Goal: Transaction & Acquisition: Download file/media

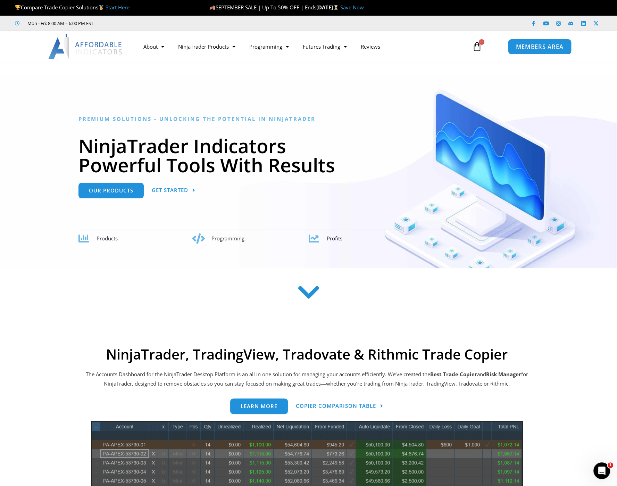
click at [551, 44] on span "MEMBERS AREA" at bounding box center [540, 47] width 48 height 6
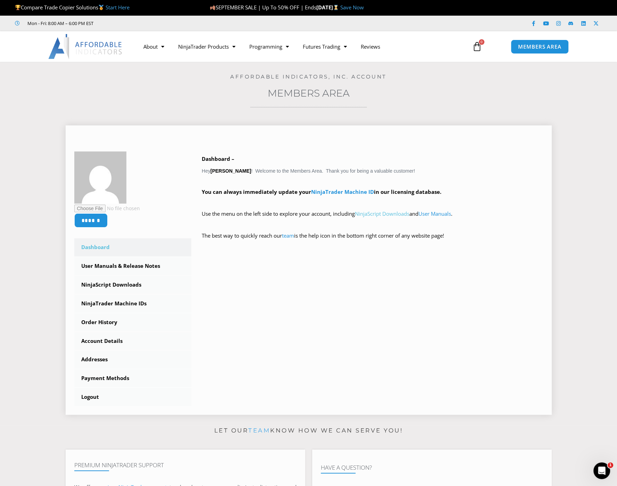
click at [389, 213] on link "NinjaScript Downloads" at bounding box center [382, 213] width 55 height 7
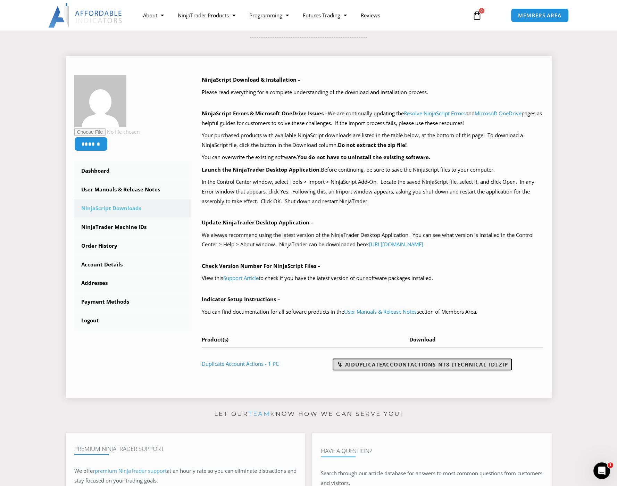
scroll to position [104, 0]
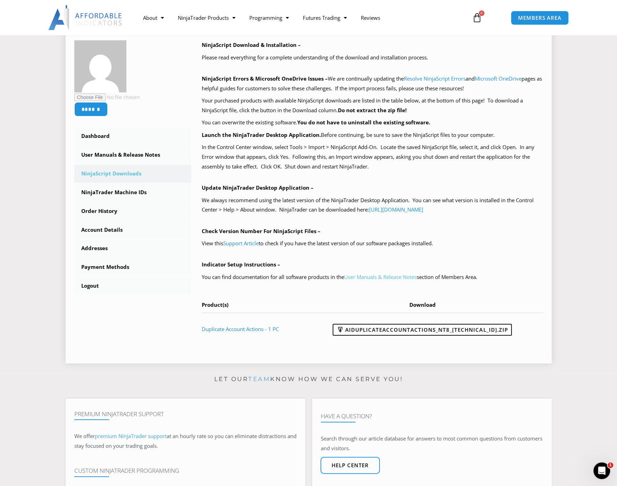
click at [382, 279] on link "User Manuals & Release Notes" at bounding box center [380, 276] width 73 height 7
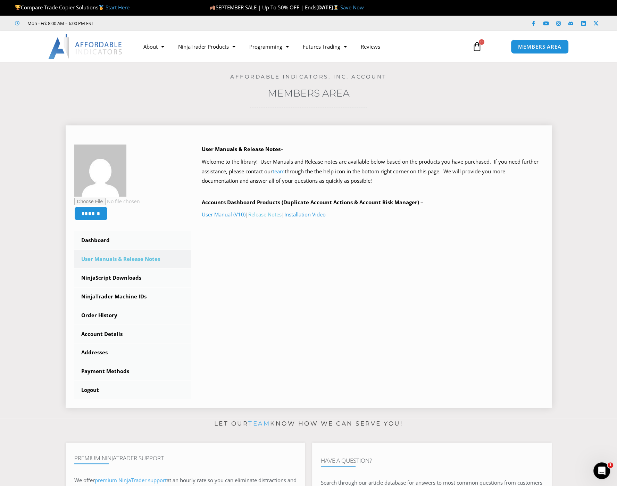
click at [261, 216] on link "Release Notes" at bounding box center [264, 214] width 33 height 7
click at [131, 279] on link "NinjaScript Downloads" at bounding box center [132, 278] width 117 height 18
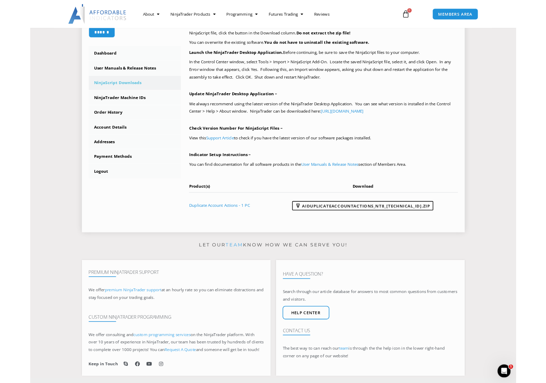
scroll to position [174, 0]
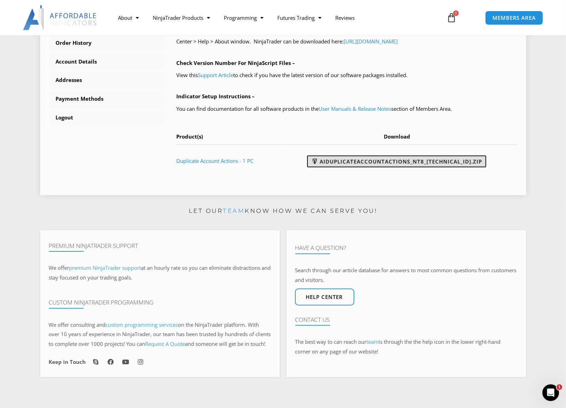
drag, startPoint x: 0, startPoint y: 0, endPoint x: 386, endPoint y: 159, distance: 417.6
click at [386, 159] on link "AIDuplicateAccountActions_NT8_[TECHNICAL_ID].zip" at bounding box center [396, 162] width 179 height 12
